Goal: Information Seeking & Learning: Find specific fact

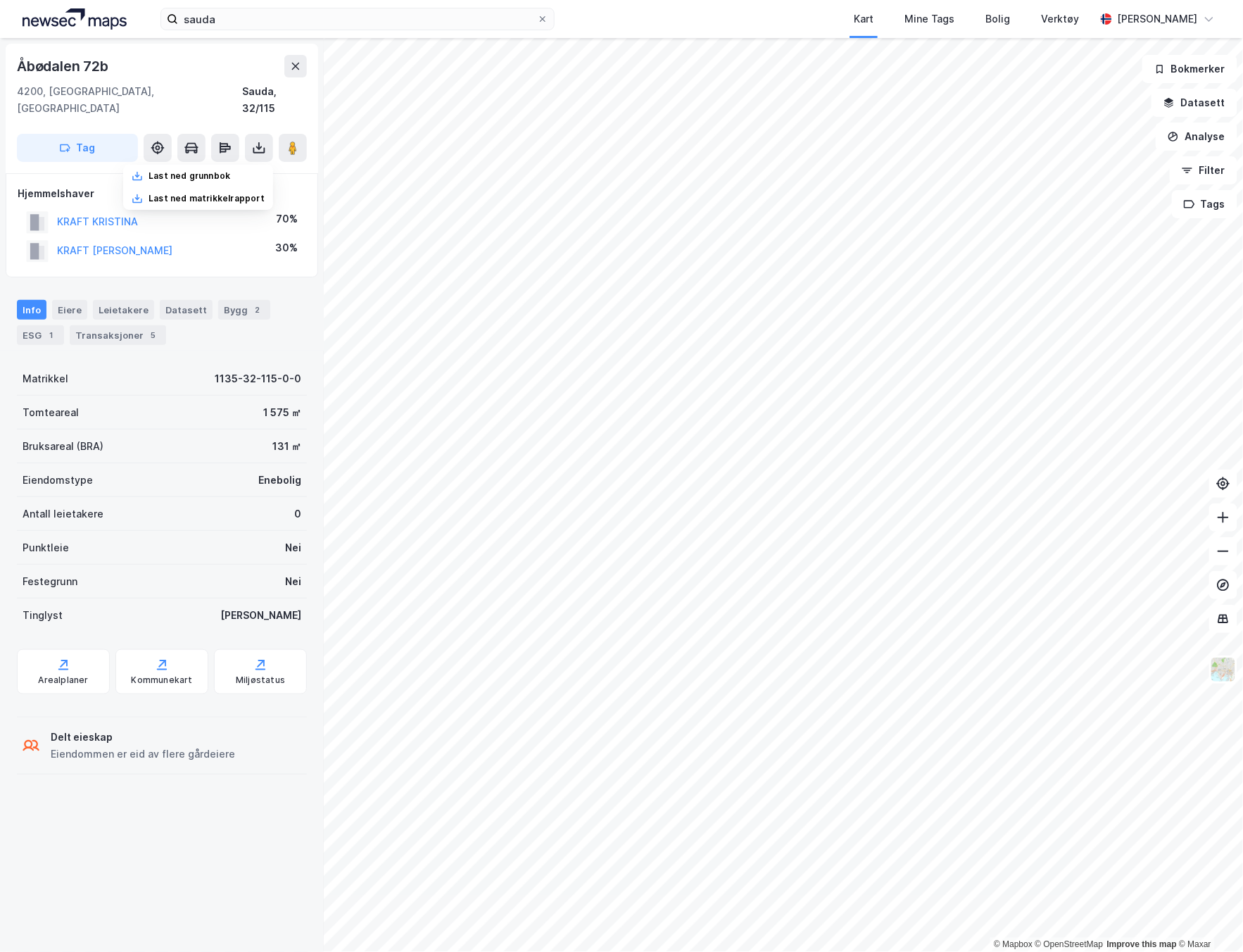
click at [222, 32] on div "sauda Kart Mine Tags Bolig Verktøy [PERSON_NAME]" at bounding box center [622, 19] width 1243 height 38
click at [203, 19] on input "sauda" at bounding box center [358, 18] width 359 height 21
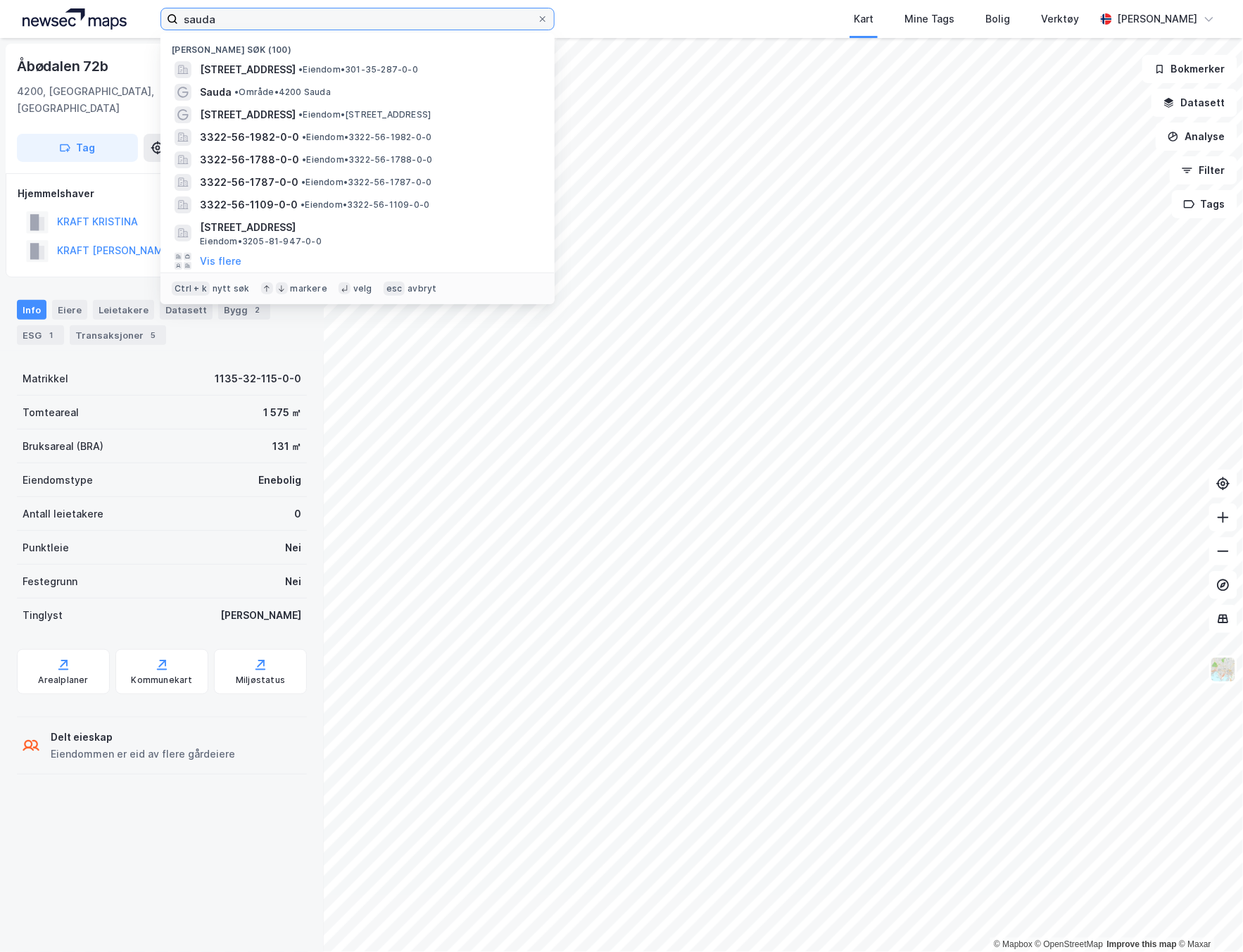
click at [203, 19] on input "sauda" at bounding box center [358, 18] width 359 height 21
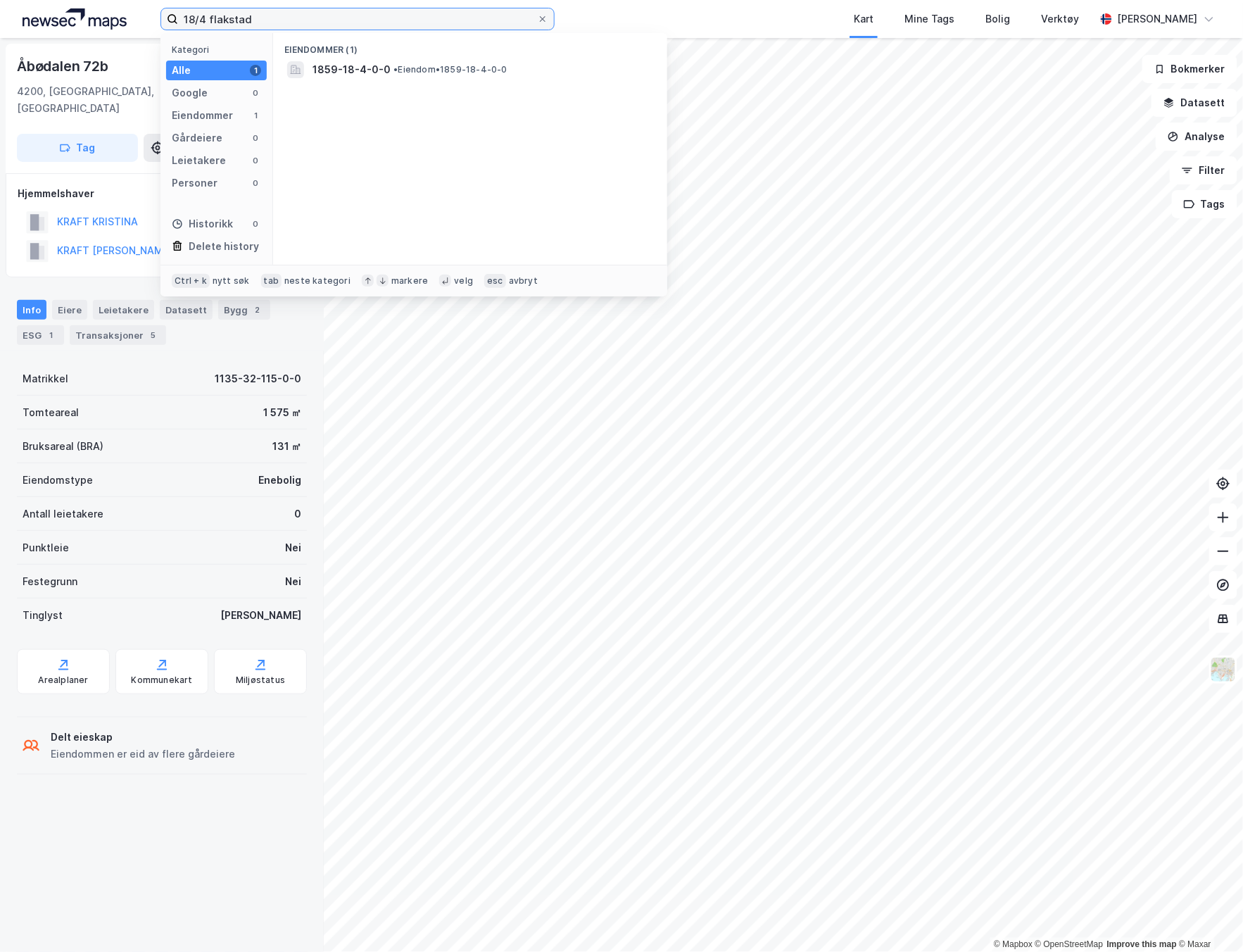
type input "18/4 flakstad"
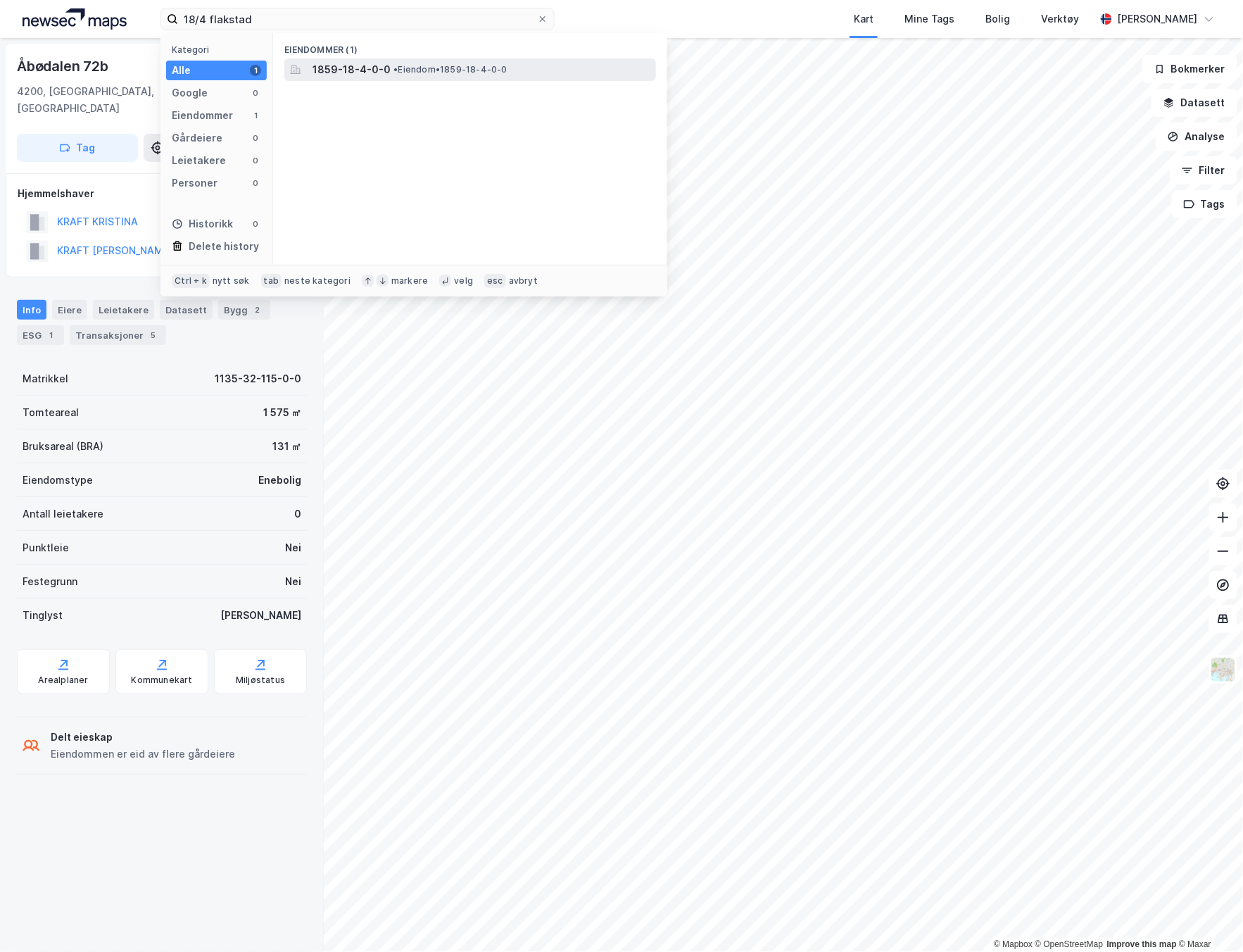
click at [326, 66] on span "1859-18-4-0-0" at bounding box center [351, 70] width 78 height 16
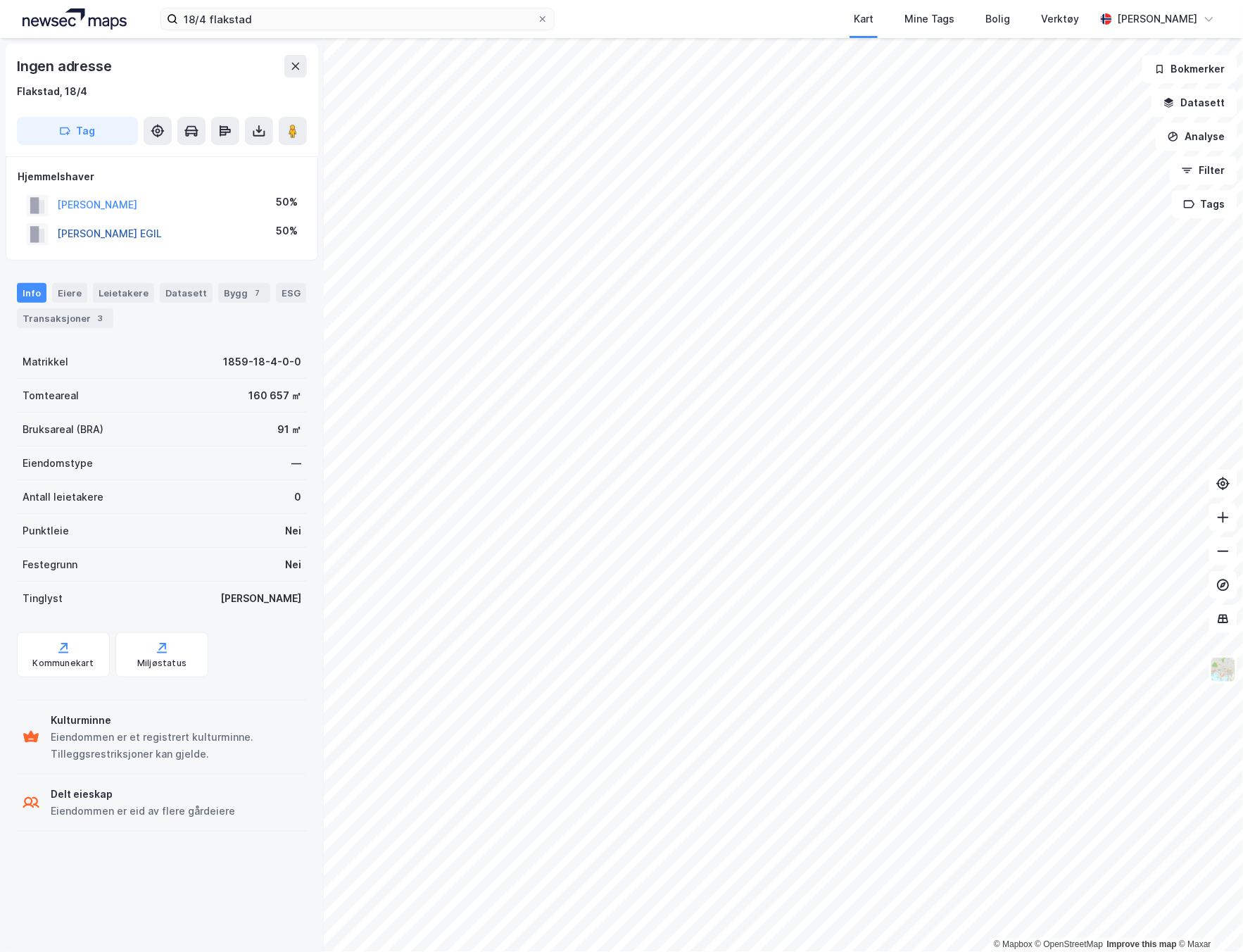
click at [0, 0] on button "[PERSON_NAME] EGIL" at bounding box center [0, 0] width 0 height 0
